Goal: Task Accomplishment & Management: Manage account settings

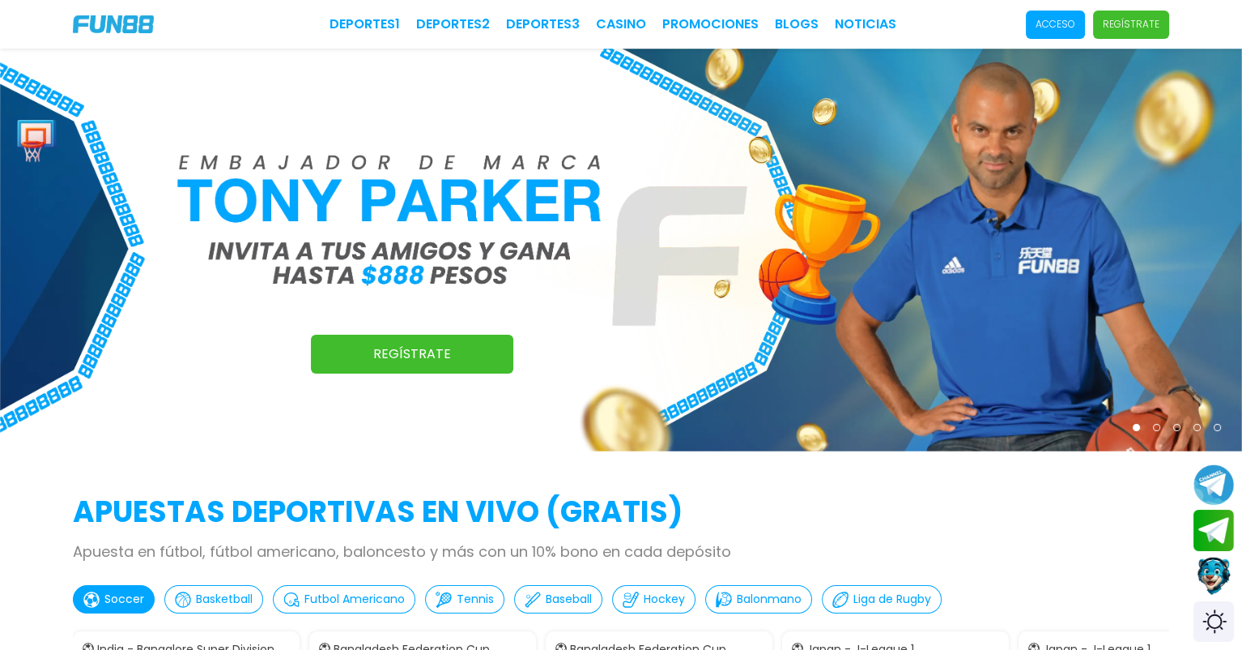
drag, startPoint x: 1045, startPoint y: 26, endPoint x: 1052, endPoint y: 31, distance: 8.8
click at [1045, 26] on p "Acceso" at bounding box center [1056, 24] width 40 height 15
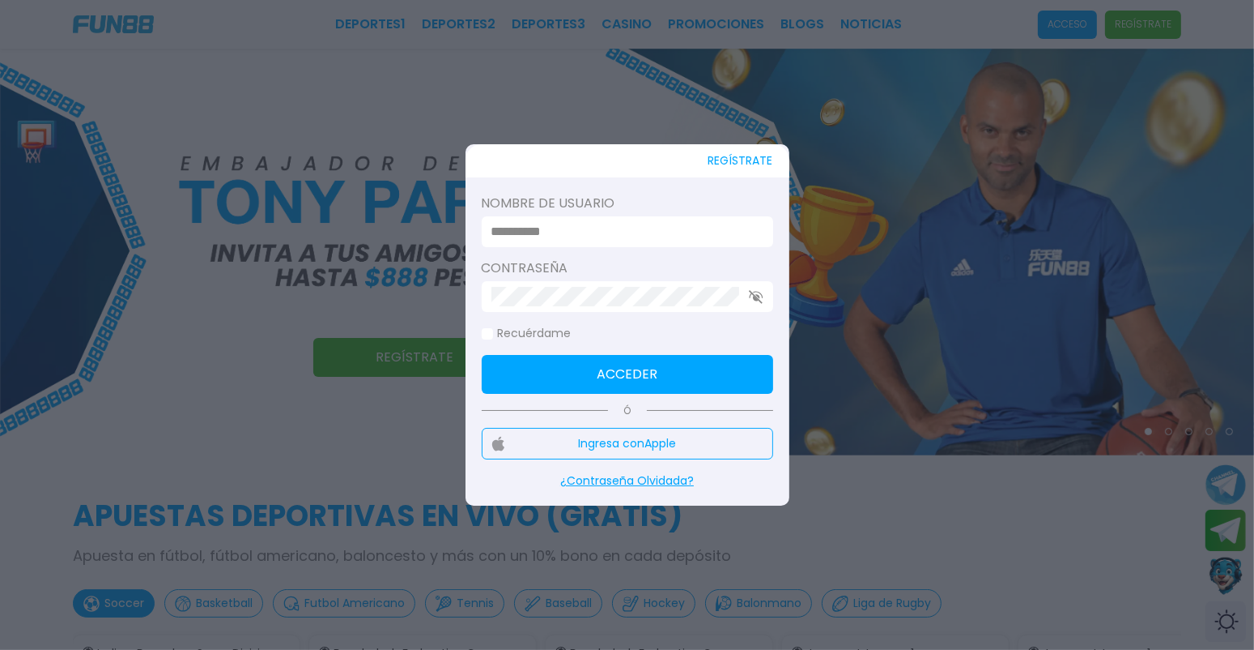
type input "**********"
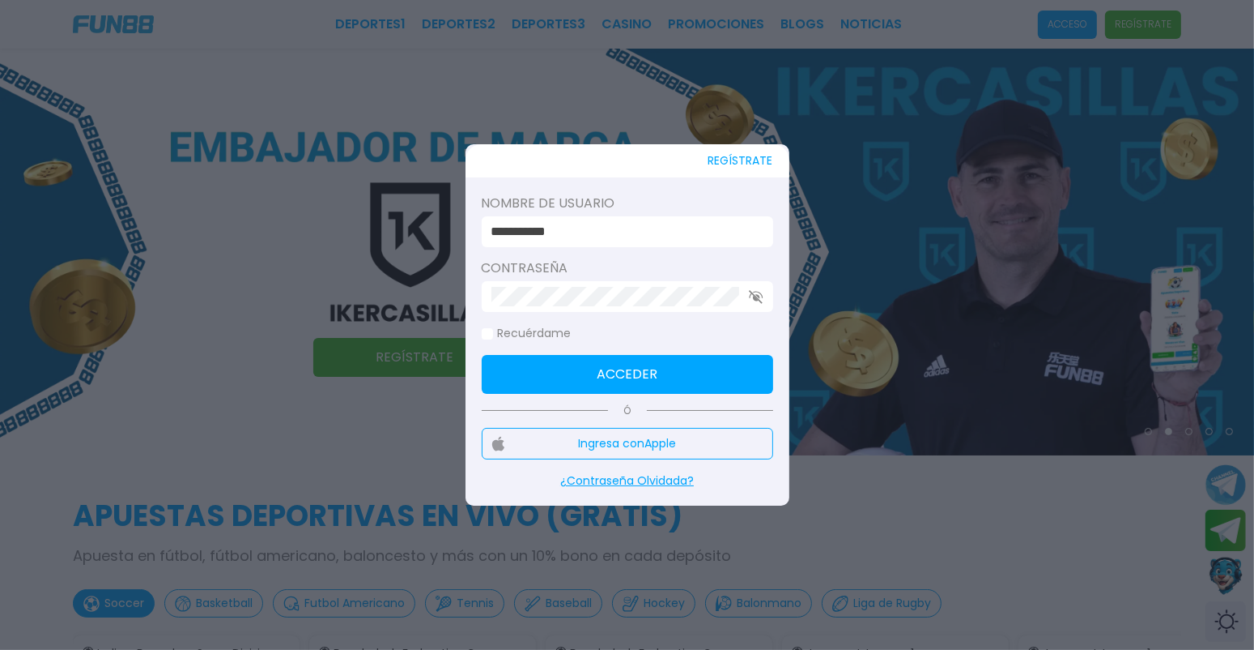
click at [631, 388] on button "Acceder" at bounding box center [628, 374] width 292 height 39
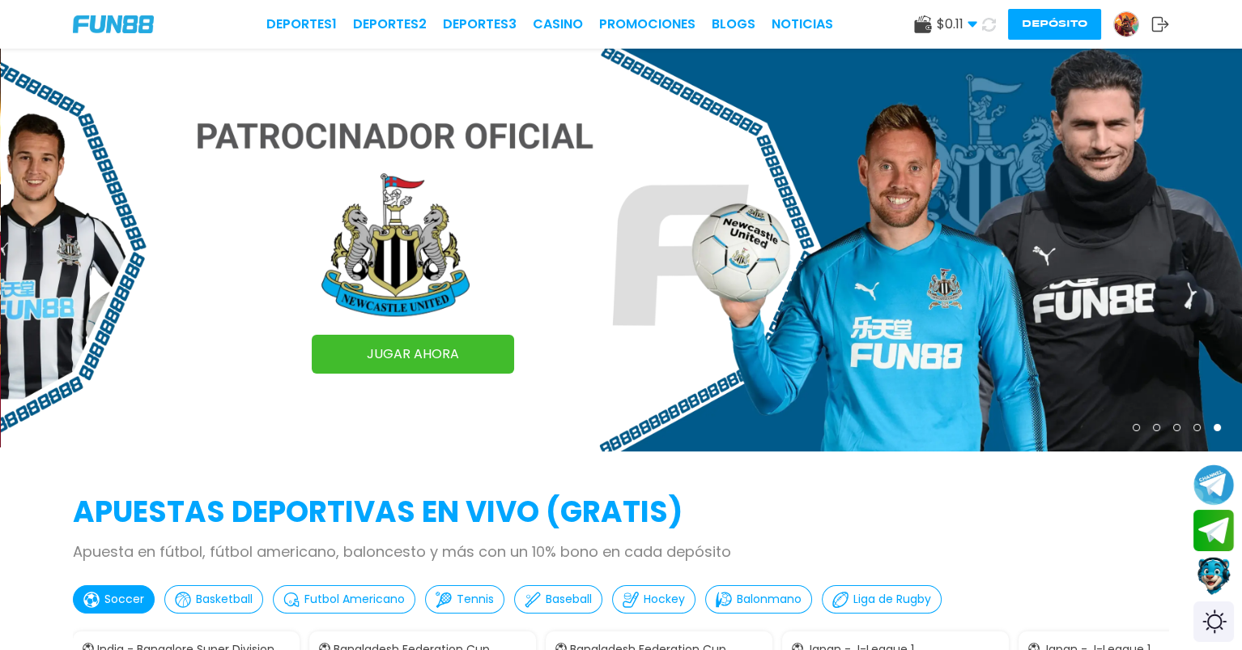
click at [639, 23] on link "Promociones" at bounding box center [647, 24] width 96 height 19
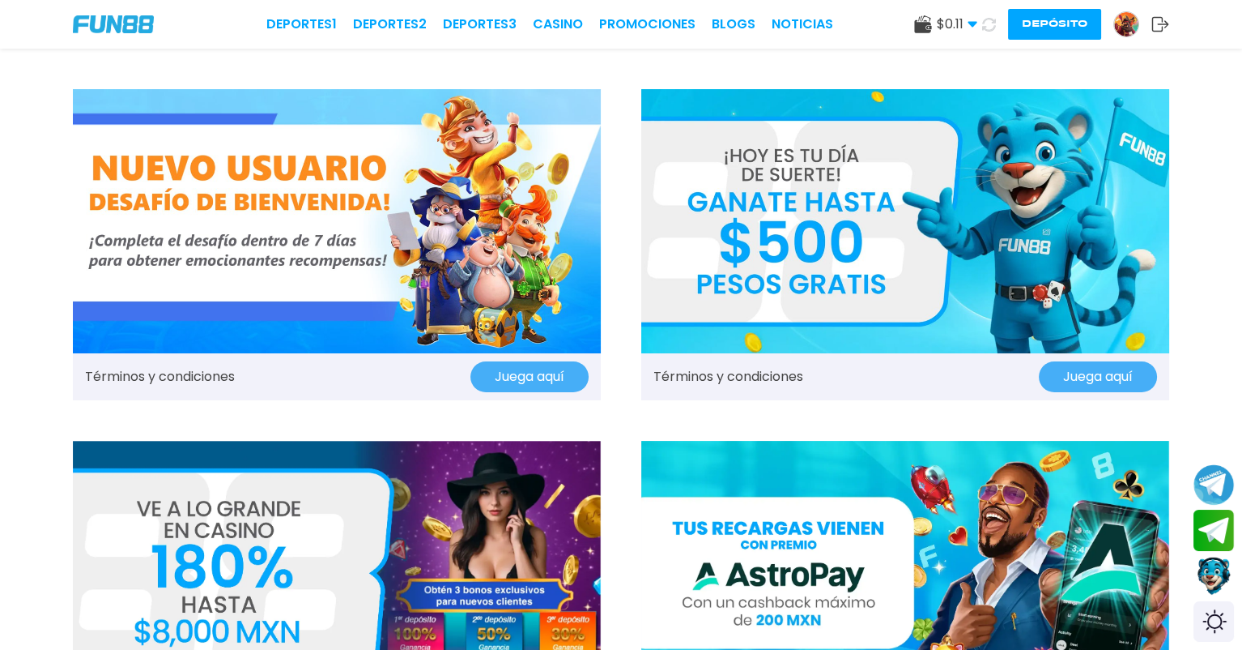
click at [523, 372] on button "Juega aquí" at bounding box center [530, 376] width 118 height 31
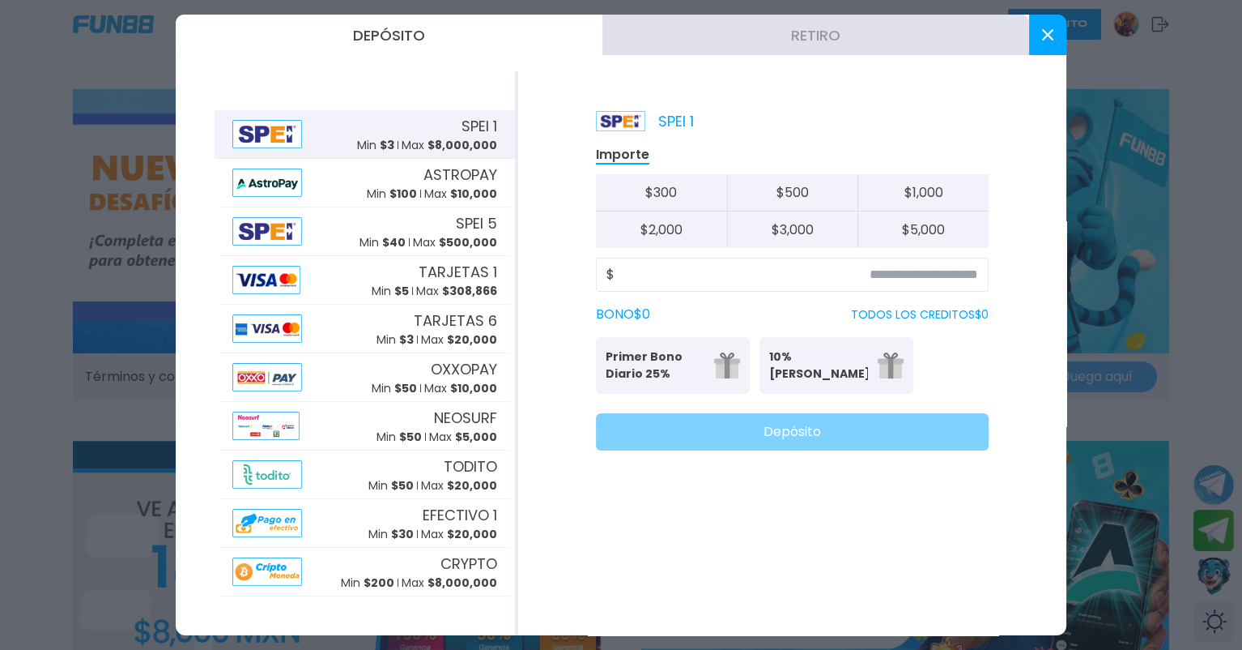
click at [1037, 39] on button at bounding box center [1047, 35] width 37 height 40
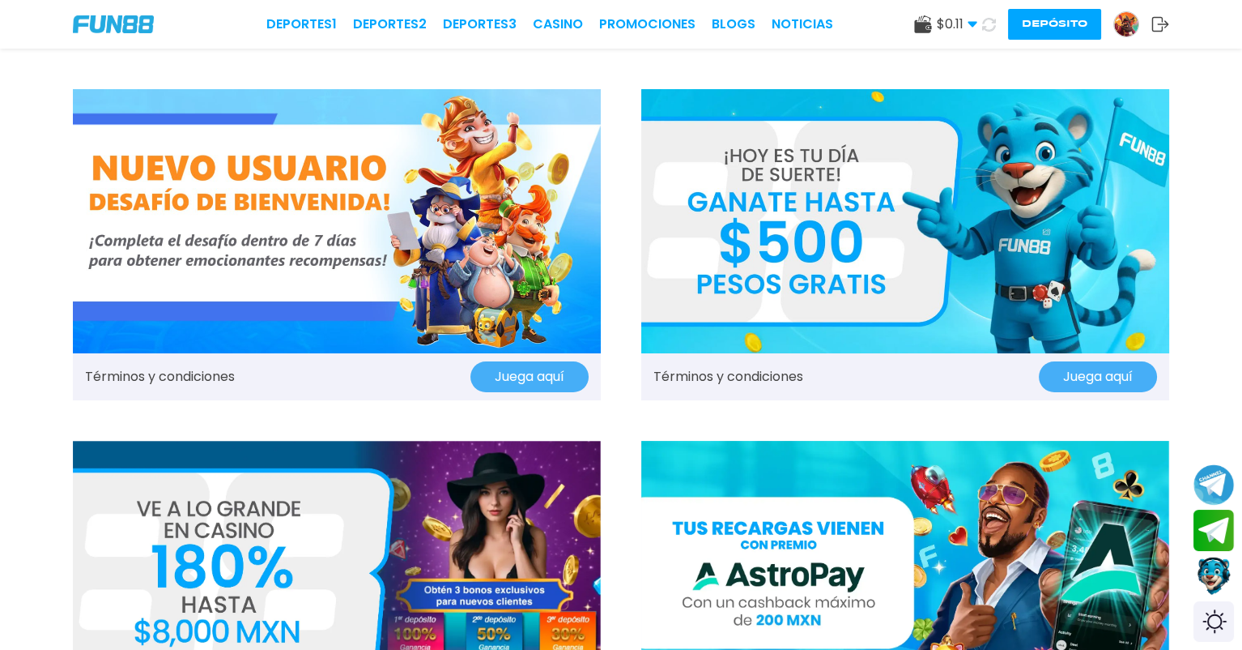
click at [357, 262] on img at bounding box center [337, 221] width 528 height 264
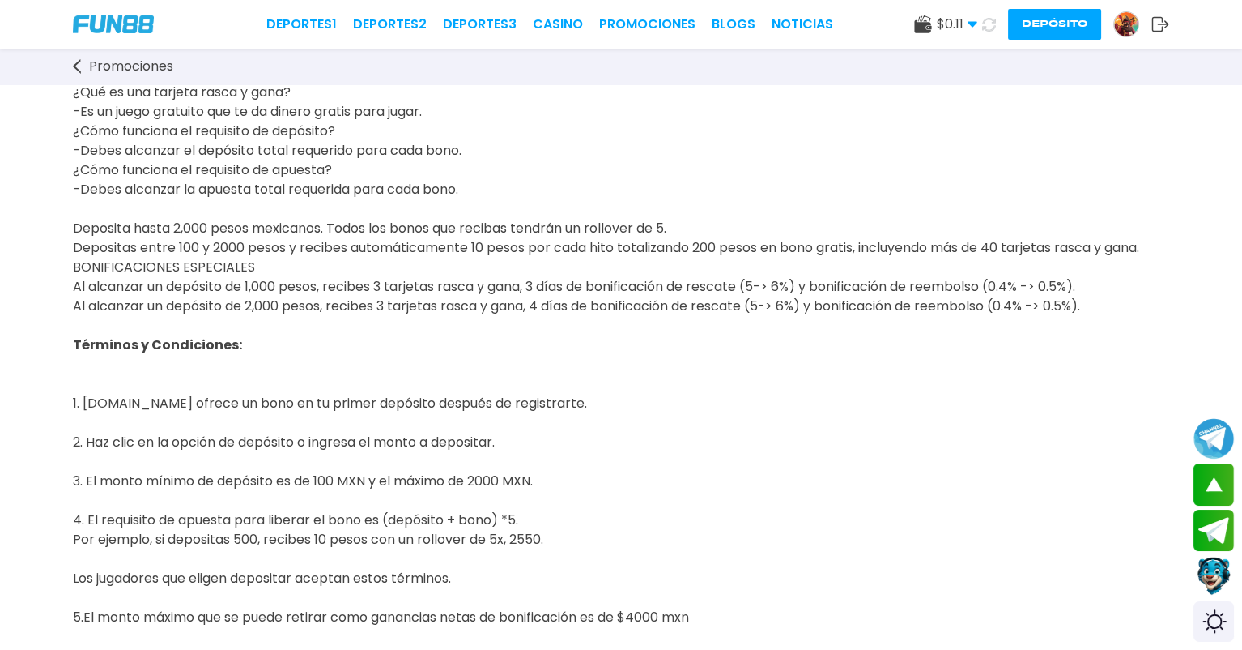
scroll to position [134, 0]
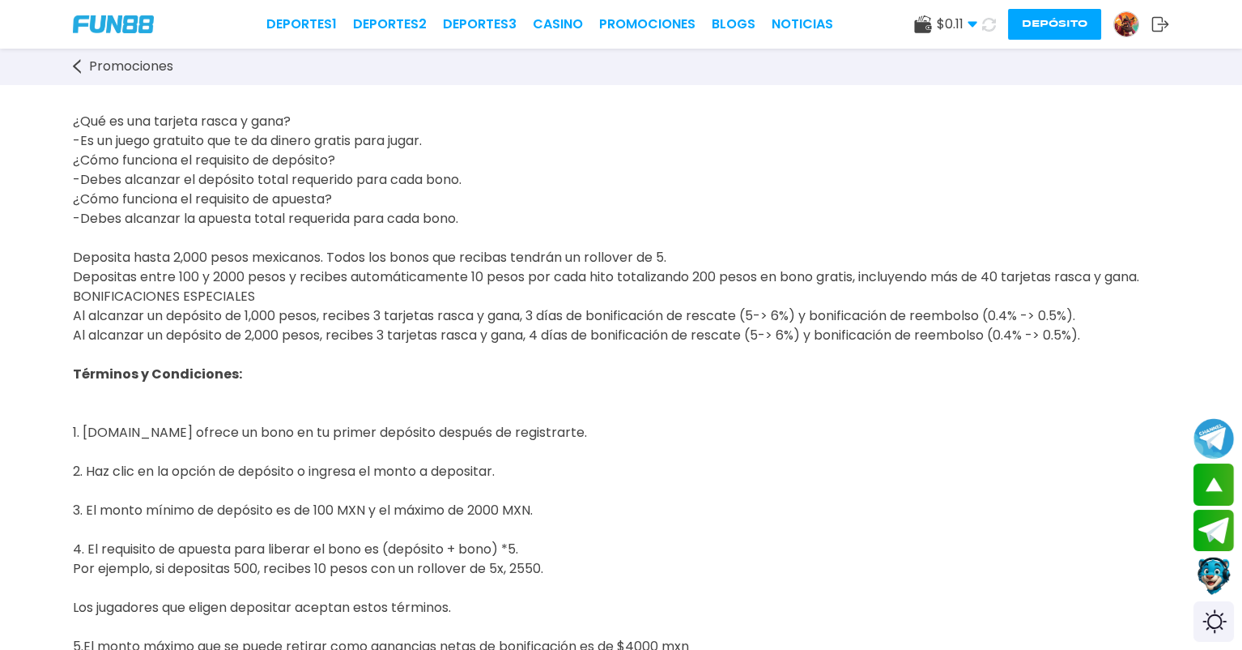
click at [1127, 26] on img at bounding box center [1126, 24] width 24 height 24
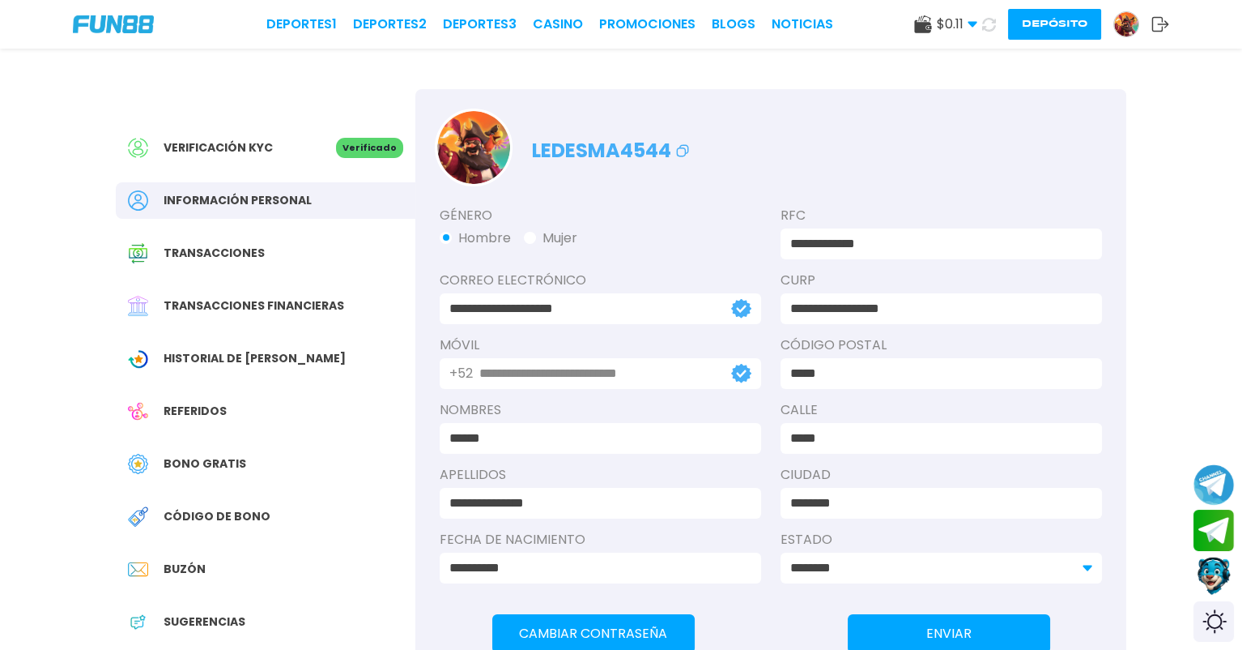
click at [252, 365] on span "Historial de [PERSON_NAME]" at bounding box center [255, 358] width 182 height 17
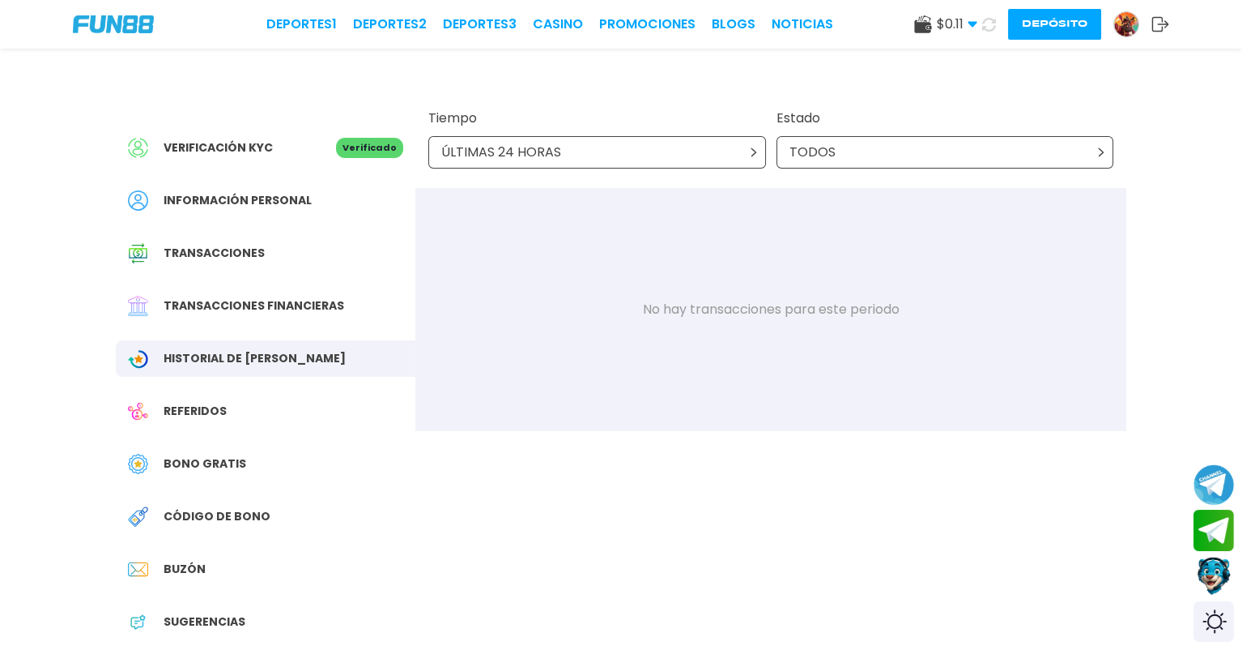
click at [213, 466] on span "Bono Gratis" at bounding box center [205, 463] width 83 height 17
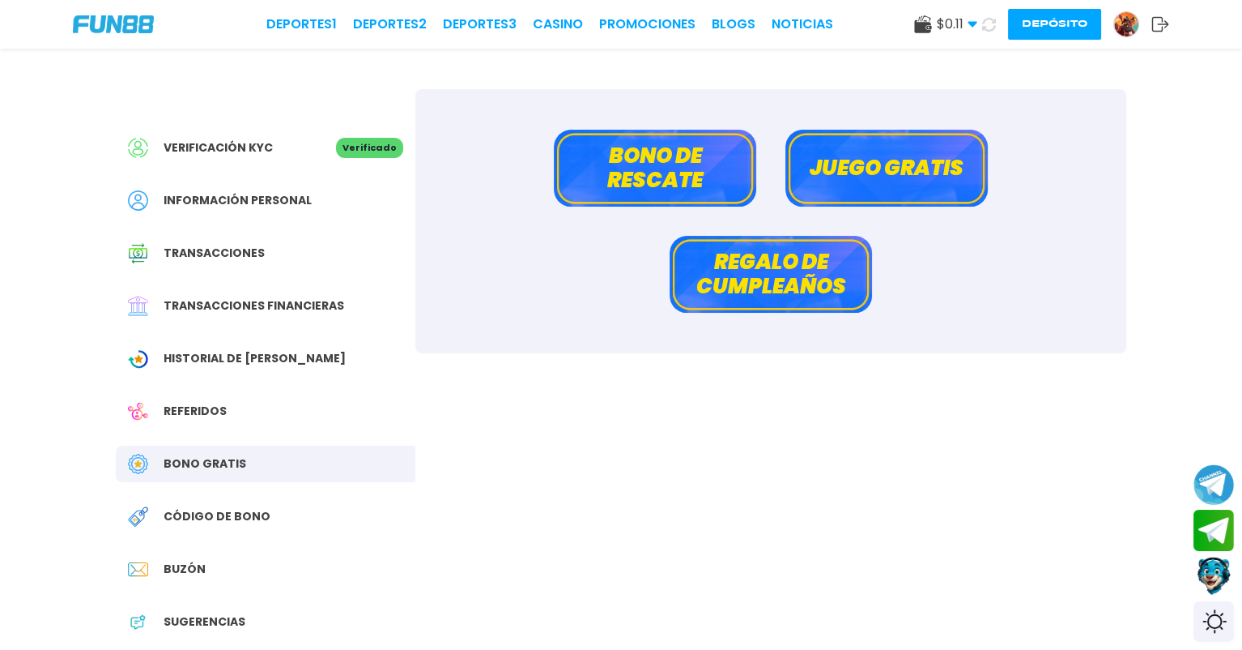
click at [824, 189] on button "Juego gratis" at bounding box center [887, 168] width 202 height 77
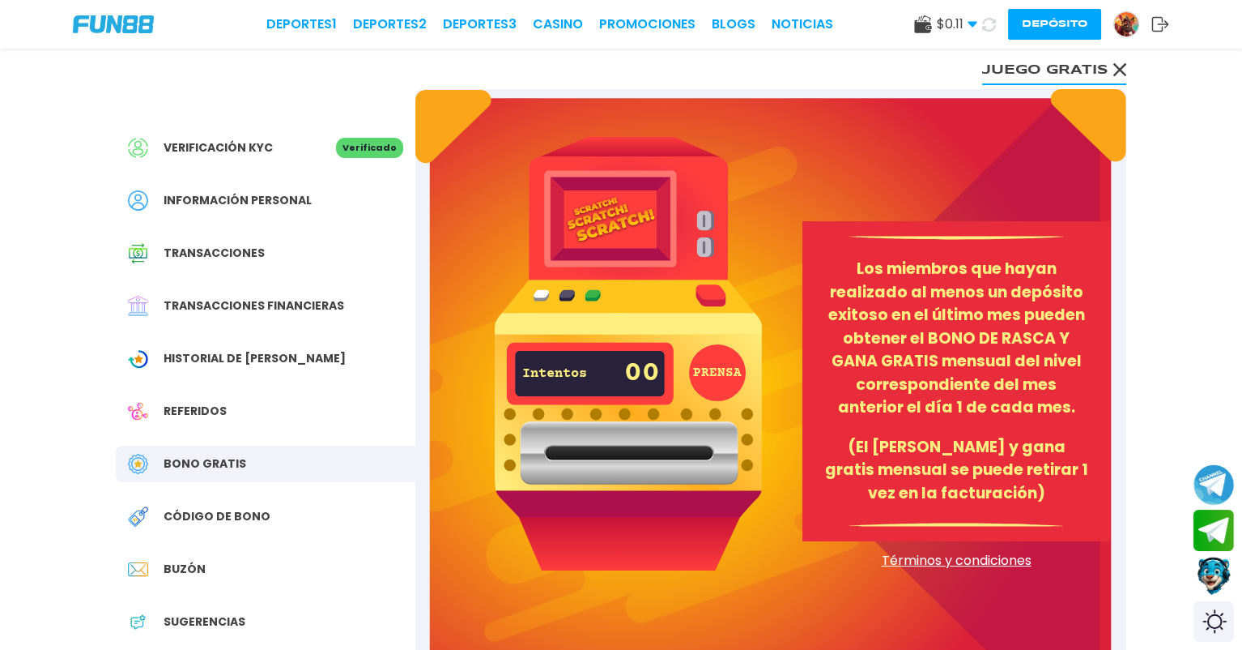
click at [253, 513] on span "Código de bono" at bounding box center [217, 516] width 107 height 17
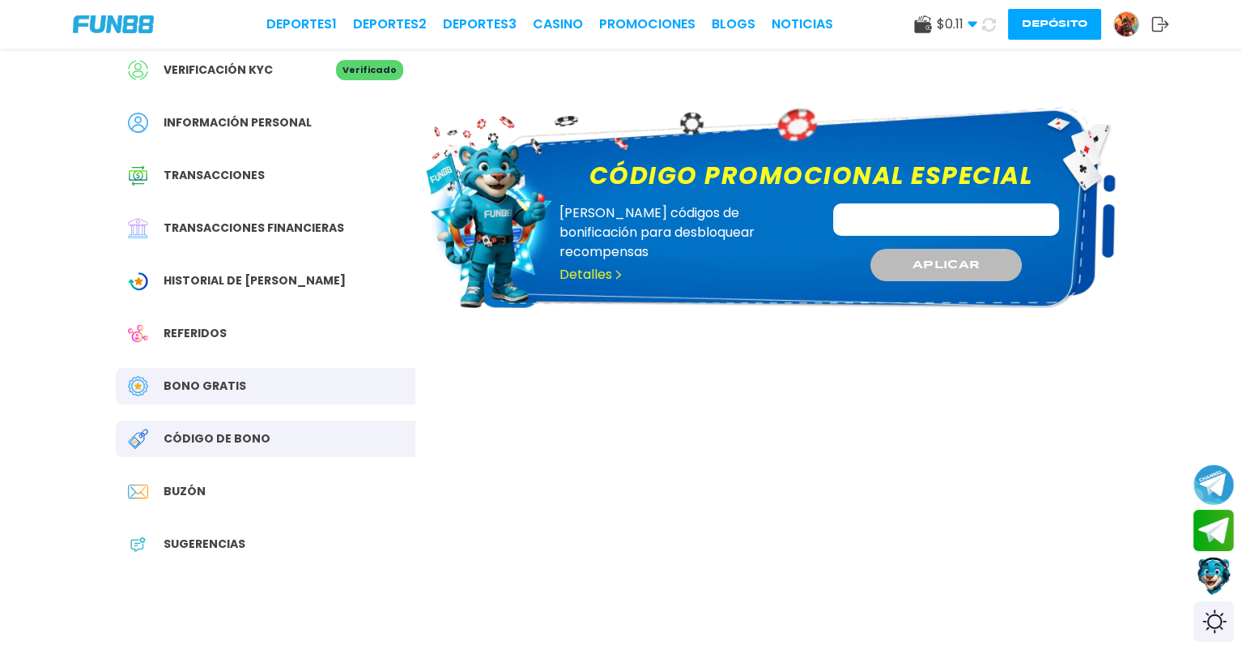
scroll to position [81, 0]
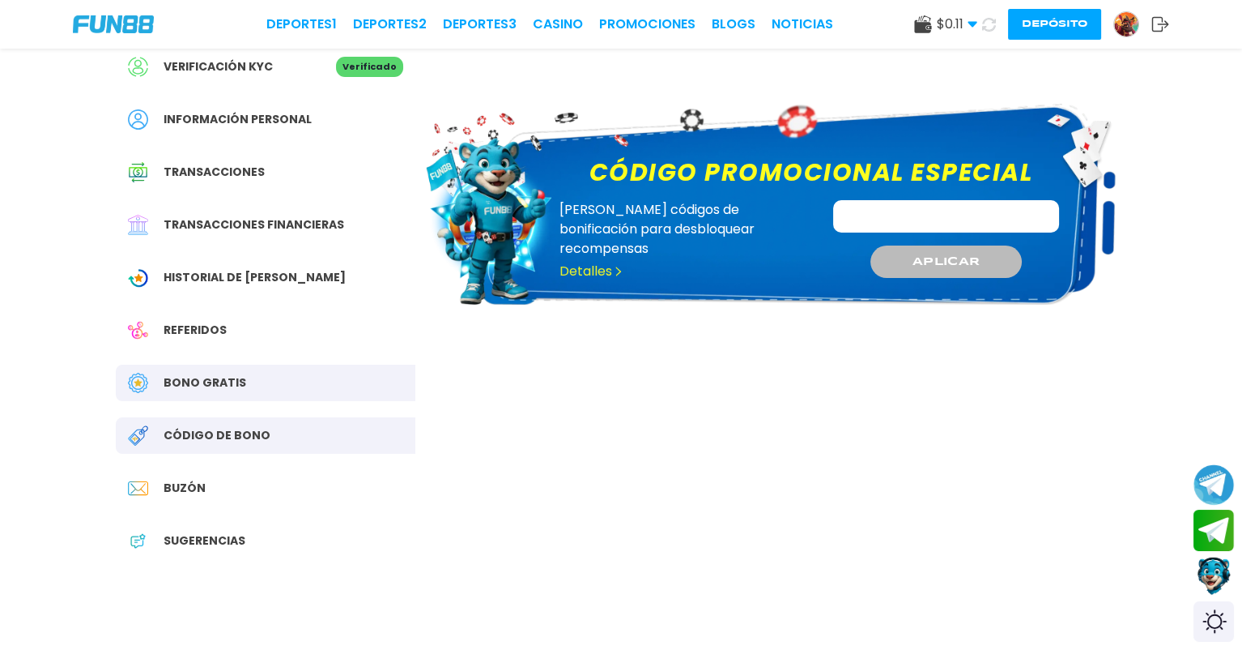
click at [195, 485] on span "Buzón" at bounding box center [185, 487] width 42 height 17
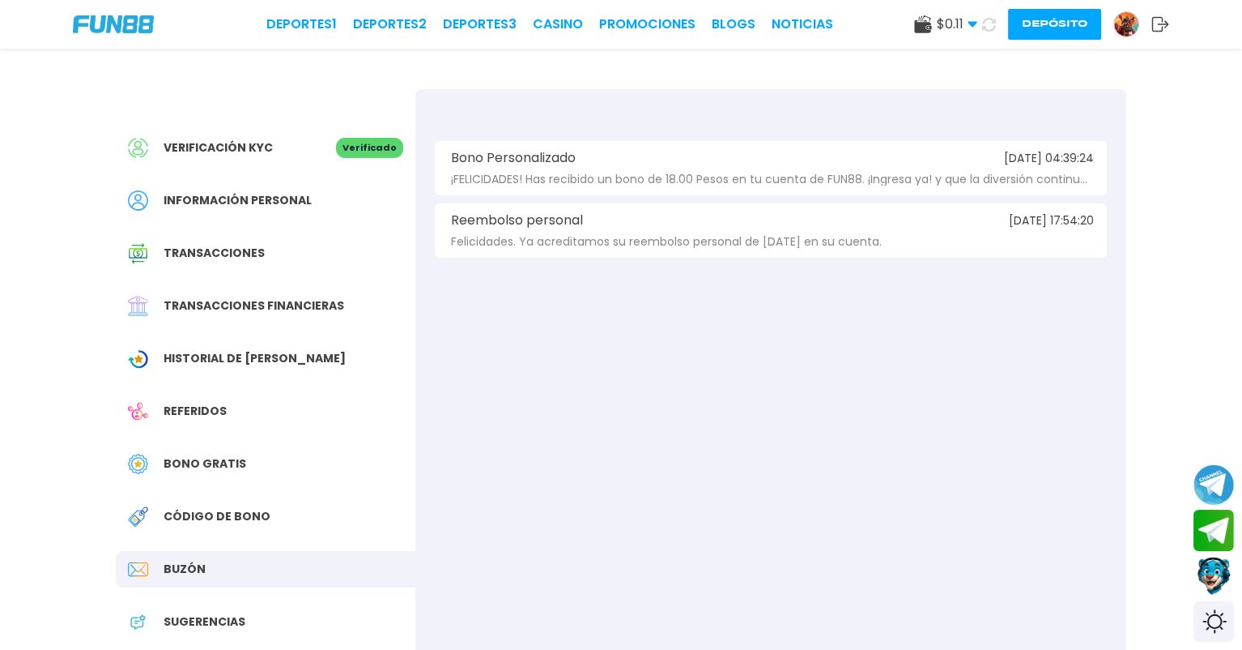
click at [212, 420] on div "Referidos" at bounding box center [266, 411] width 300 height 36
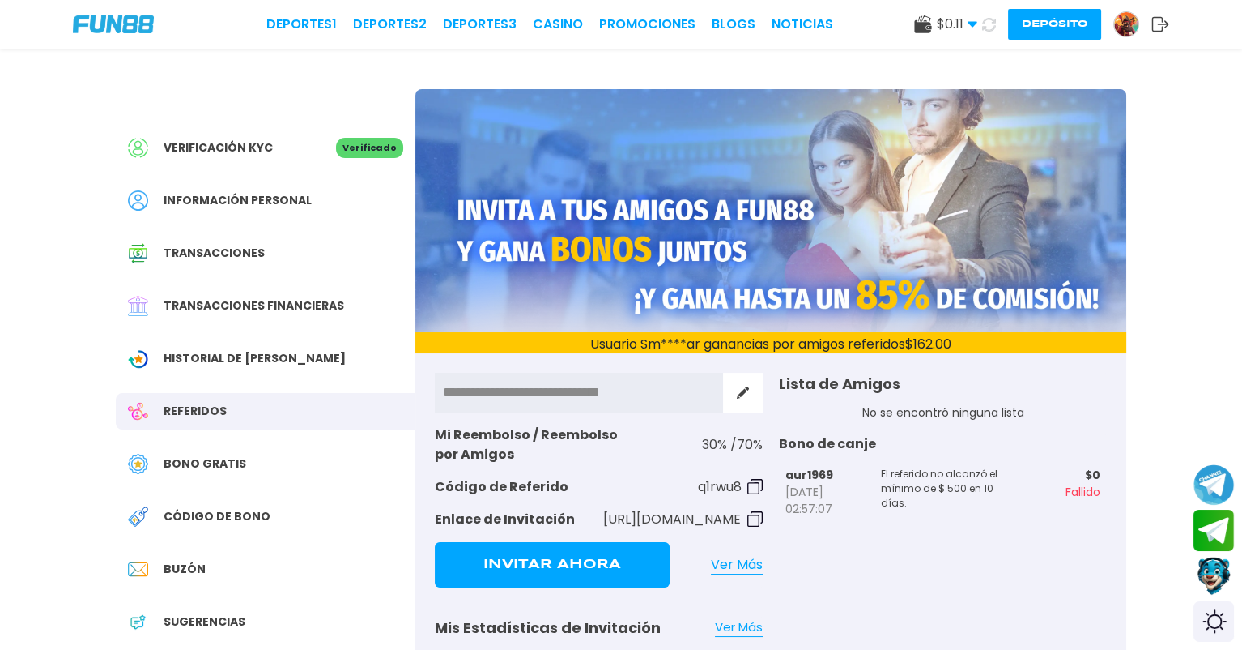
click at [217, 210] on div "Información personal" at bounding box center [266, 200] width 300 height 36
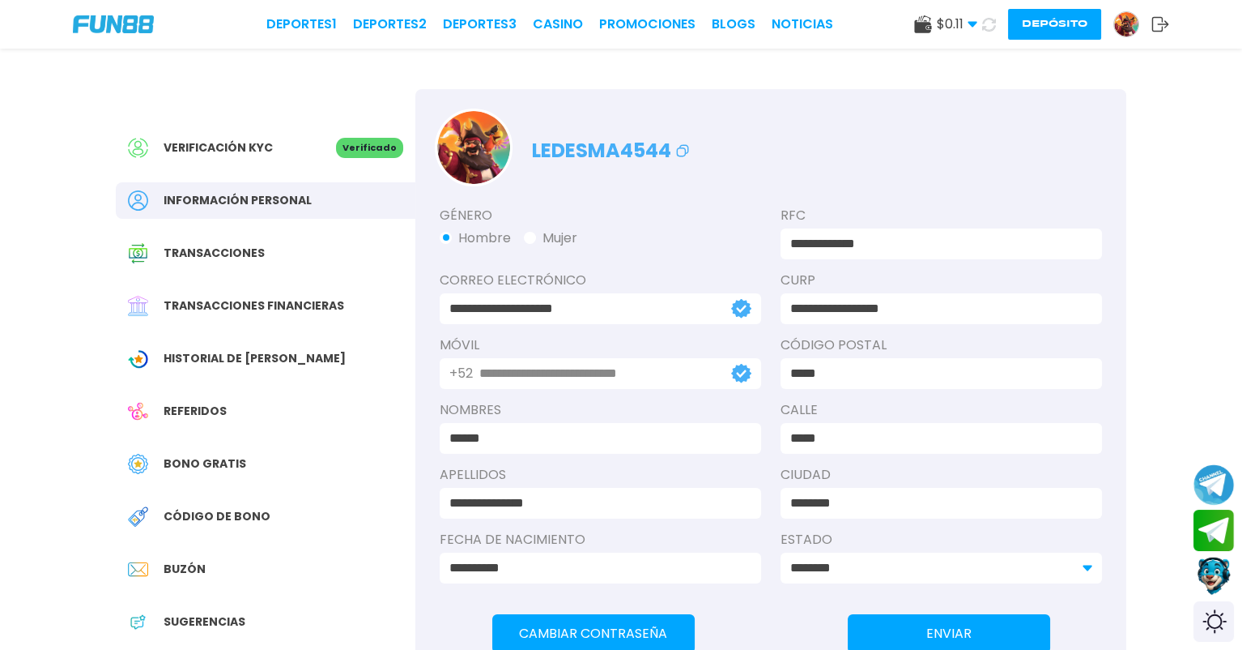
click at [284, 144] on div "Verificación KYC" at bounding box center [232, 148] width 208 height 20
